Goal: Check status: Check status

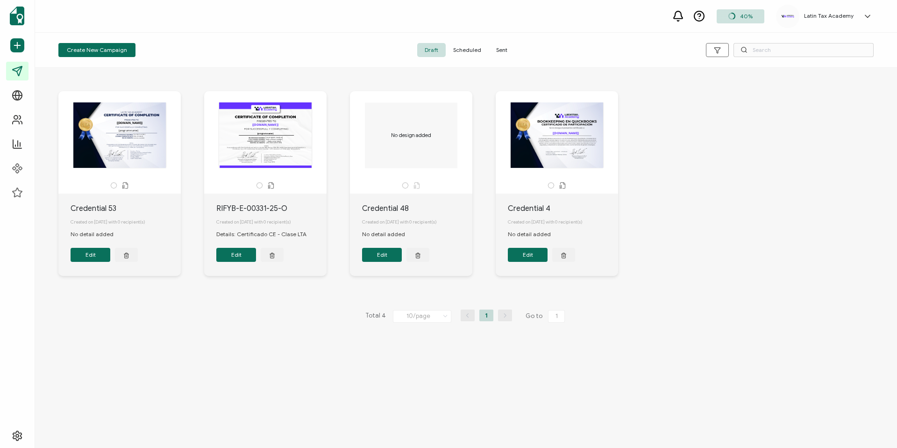
click at [502, 47] on span "Sent" at bounding box center [502, 50] width 26 height 14
click at [506, 50] on span "Sent" at bounding box center [502, 50] width 26 height 14
